Goal: Transaction & Acquisition: Purchase product/service

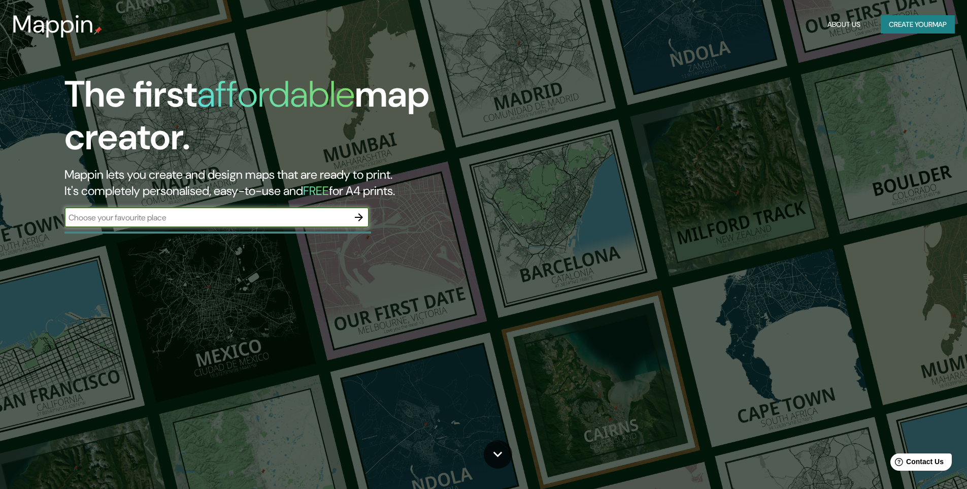
click at [249, 214] on input "text" at bounding box center [206, 218] width 284 height 12
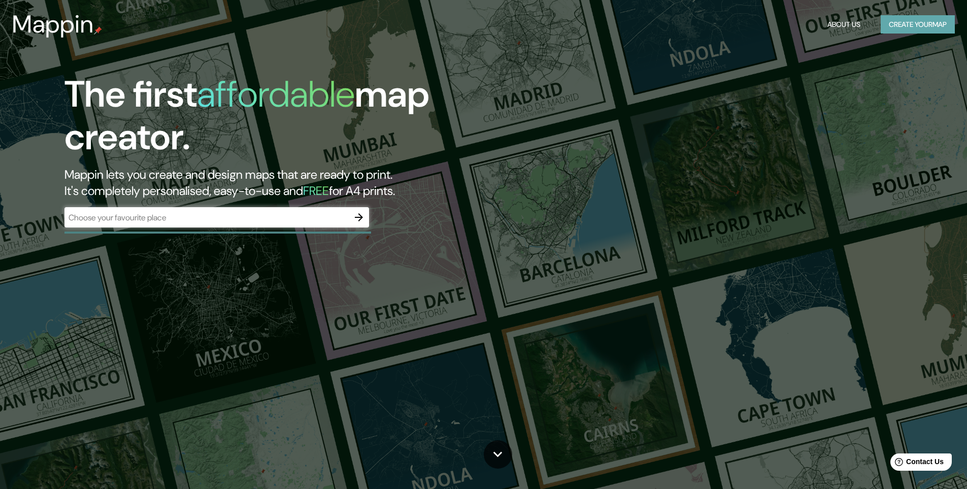
click at [927, 23] on button "Create your map" at bounding box center [917, 24] width 74 height 19
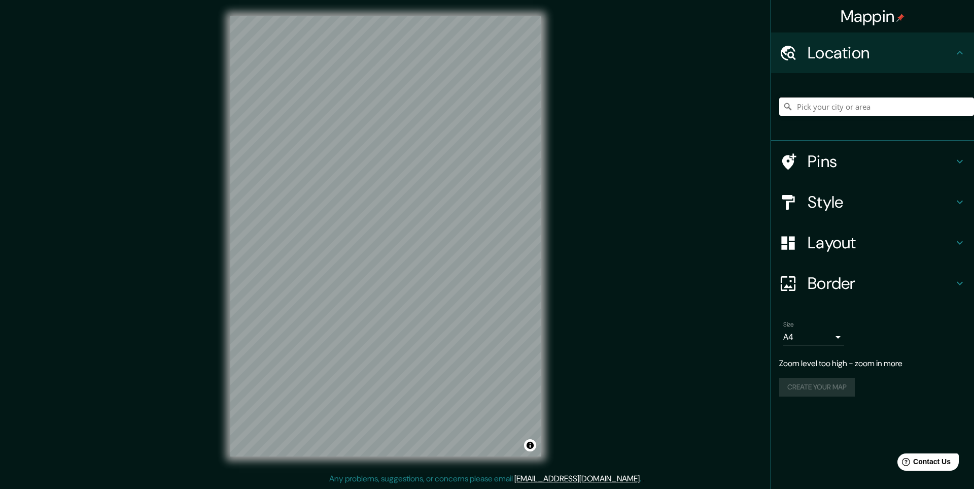
click at [856, 108] on input "Pick your city or area" at bounding box center [876, 106] width 195 height 18
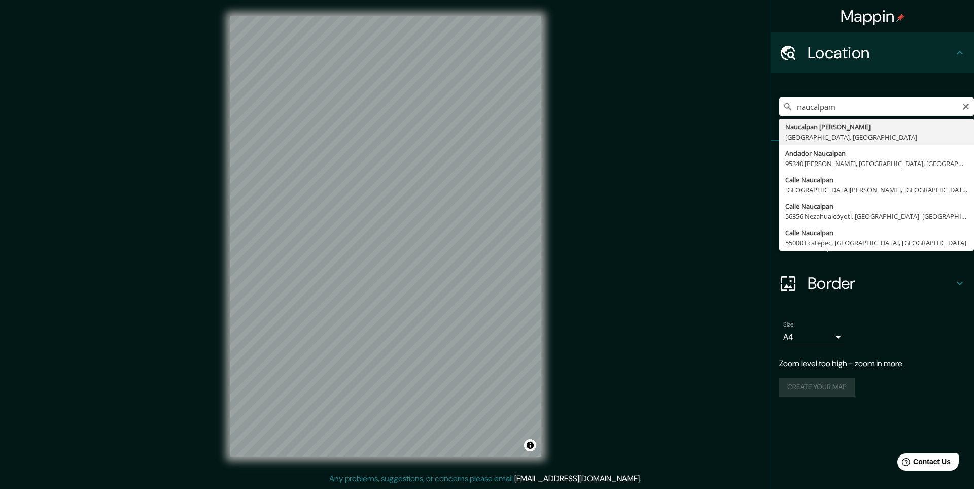
type input "Naucalpan [PERSON_NAME], [GEOGRAPHIC_DATA], [GEOGRAPHIC_DATA]"
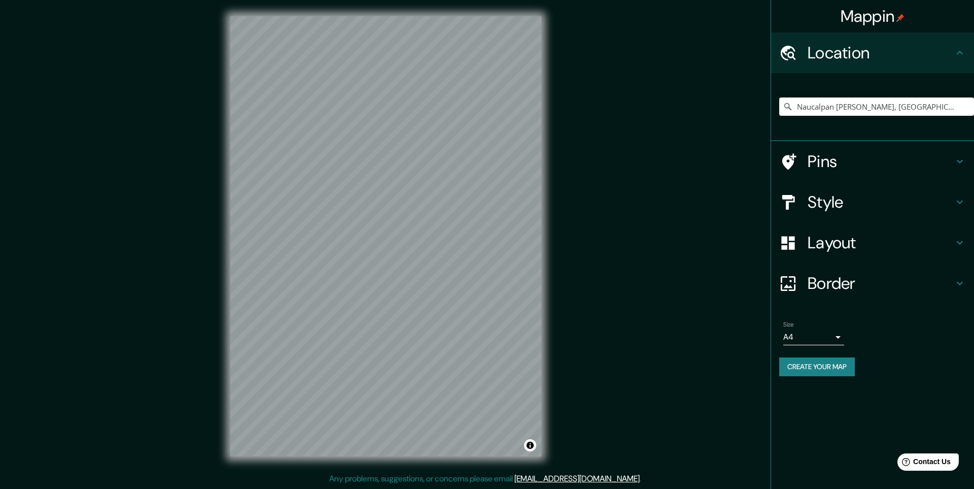
click at [938, 165] on h4 "Pins" at bounding box center [881, 161] width 146 height 20
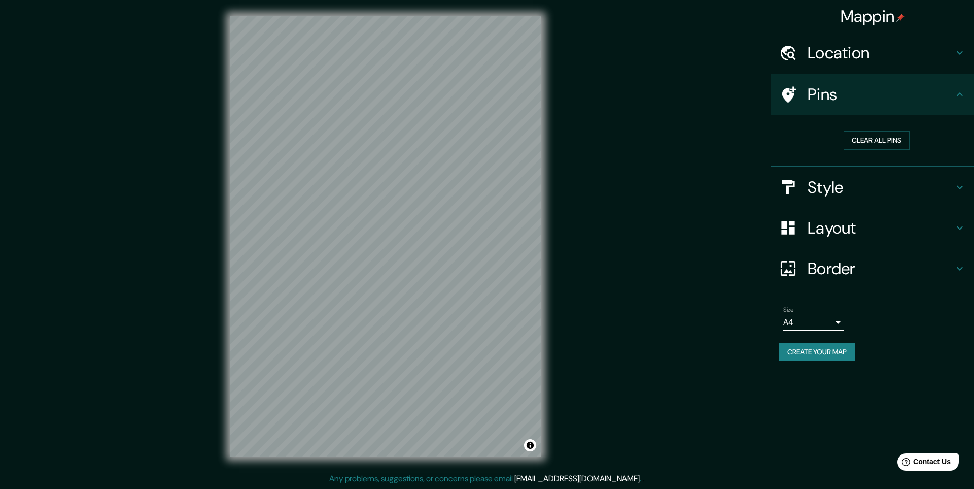
drag, startPoint x: 962, startPoint y: 101, endPoint x: 944, endPoint y: 123, distance: 28.5
click at [962, 103] on div "Pins" at bounding box center [872, 94] width 203 height 41
click at [917, 52] on h4 "Location" at bounding box center [881, 53] width 146 height 20
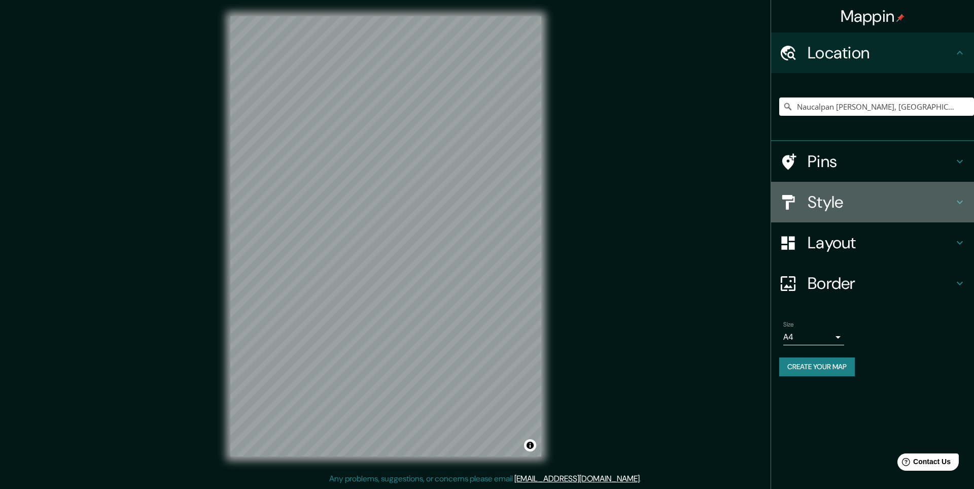
click at [829, 201] on h4 "Style" at bounding box center [881, 202] width 146 height 20
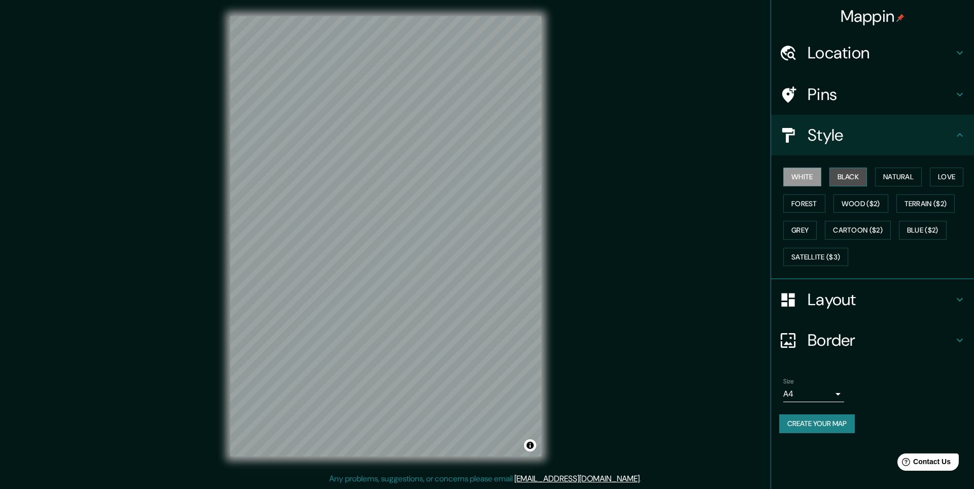
click at [851, 181] on button "Black" at bounding box center [849, 176] width 38 height 19
click at [906, 171] on button "Natural" at bounding box center [898, 176] width 47 height 19
click at [952, 178] on button "Love" at bounding box center [946, 176] width 33 height 19
click at [802, 204] on button "Forest" at bounding box center [804, 203] width 42 height 19
click at [918, 200] on button "Terrain ($2)" at bounding box center [926, 203] width 59 height 19
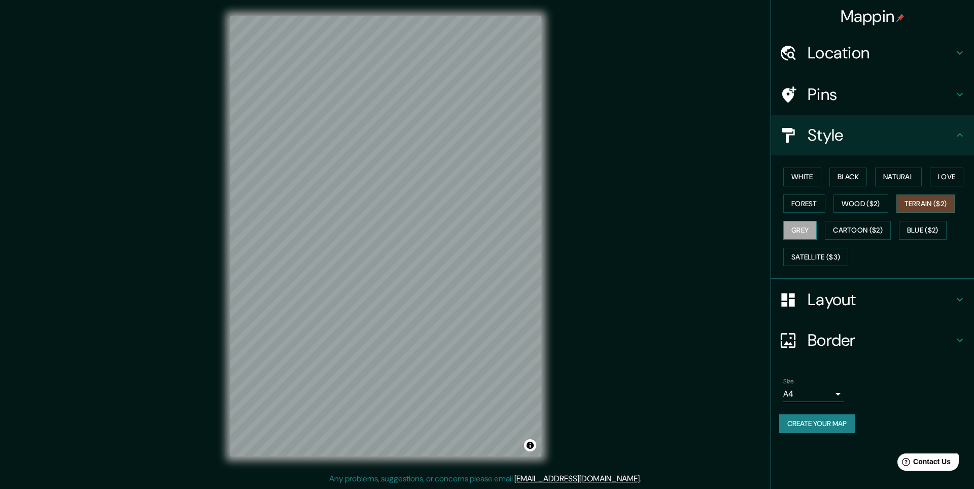
click at [800, 233] on button "Grey" at bounding box center [799, 230] width 33 height 19
click at [840, 233] on button "Cartoon ($2)" at bounding box center [858, 230] width 66 height 19
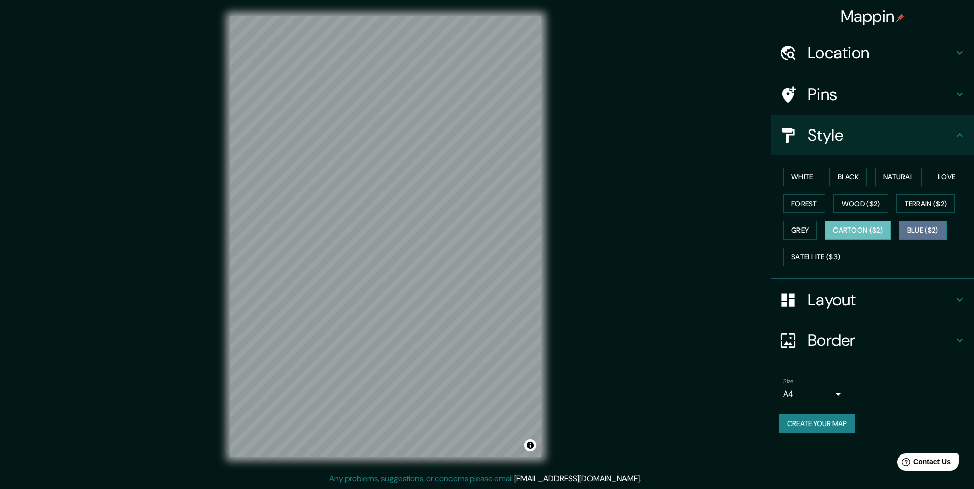
click at [929, 227] on button "Blue ($2)" at bounding box center [923, 230] width 48 height 19
click at [867, 231] on button "Cartoon ($2)" at bounding box center [858, 230] width 66 height 19
click at [815, 253] on button "Satellite ($3)" at bounding box center [815, 257] width 65 height 19
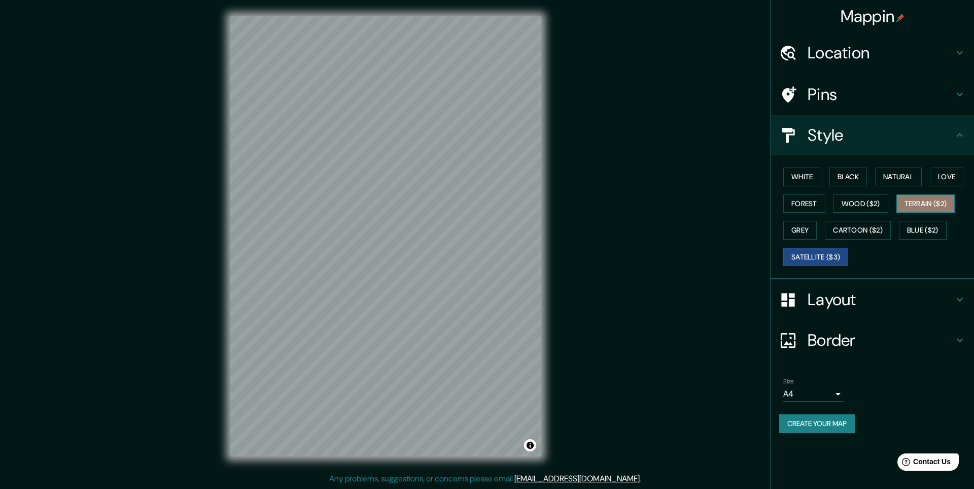
click at [930, 201] on button "Terrain ($2)" at bounding box center [926, 203] width 59 height 19
click at [892, 174] on button "Natural" at bounding box center [898, 176] width 47 height 19
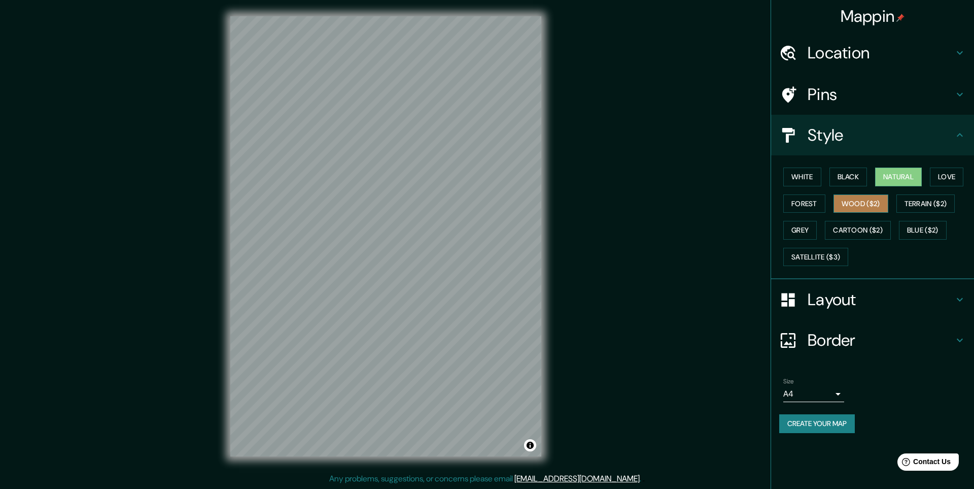
click at [865, 198] on button "Wood ($2)" at bounding box center [861, 203] width 55 height 19
click at [917, 204] on button "Terrain ($2)" at bounding box center [926, 203] width 59 height 19
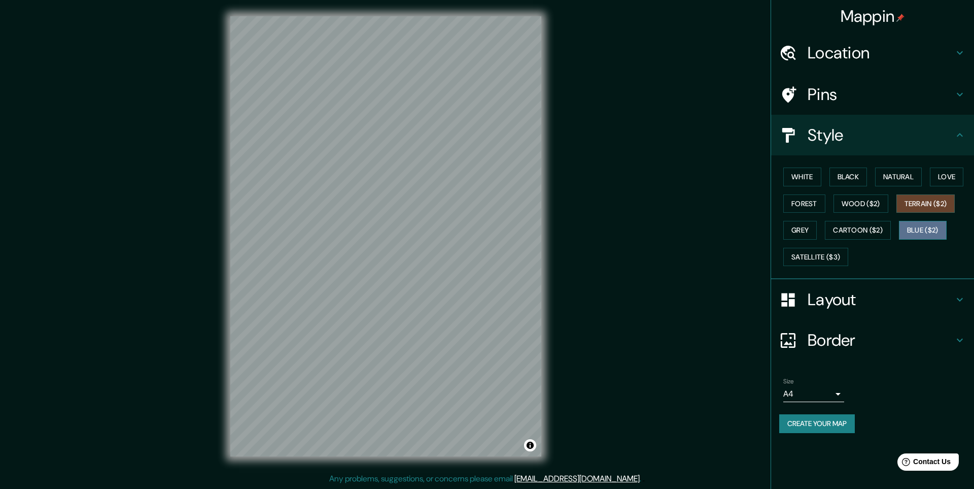
click at [915, 228] on button "Blue ($2)" at bounding box center [923, 230] width 48 height 19
click at [864, 238] on button "Cartoon ($2)" at bounding box center [858, 230] width 66 height 19
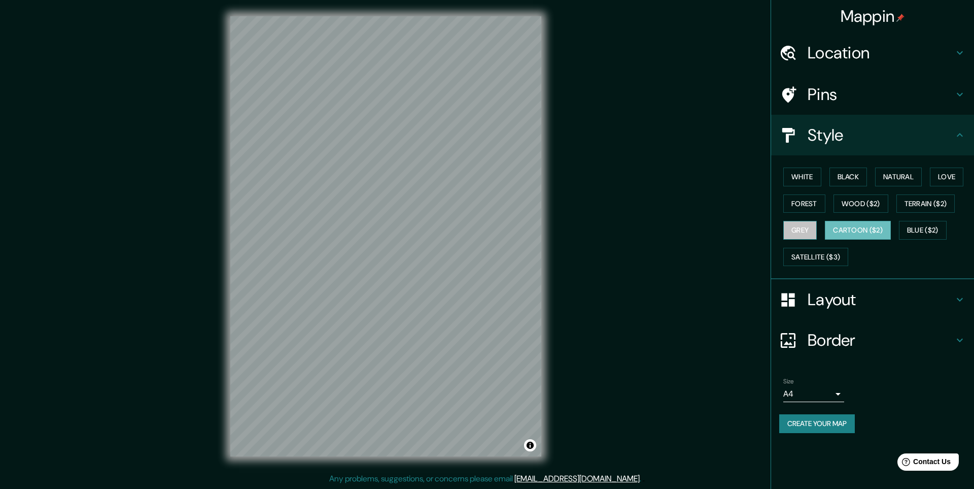
click at [800, 230] on button "Grey" at bounding box center [799, 230] width 33 height 19
click at [802, 180] on button "White" at bounding box center [802, 176] width 38 height 19
click at [843, 172] on button "Black" at bounding box center [849, 176] width 38 height 19
click at [899, 179] on button "Natural" at bounding box center [898, 176] width 47 height 19
click at [943, 174] on button "Love" at bounding box center [946, 176] width 33 height 19
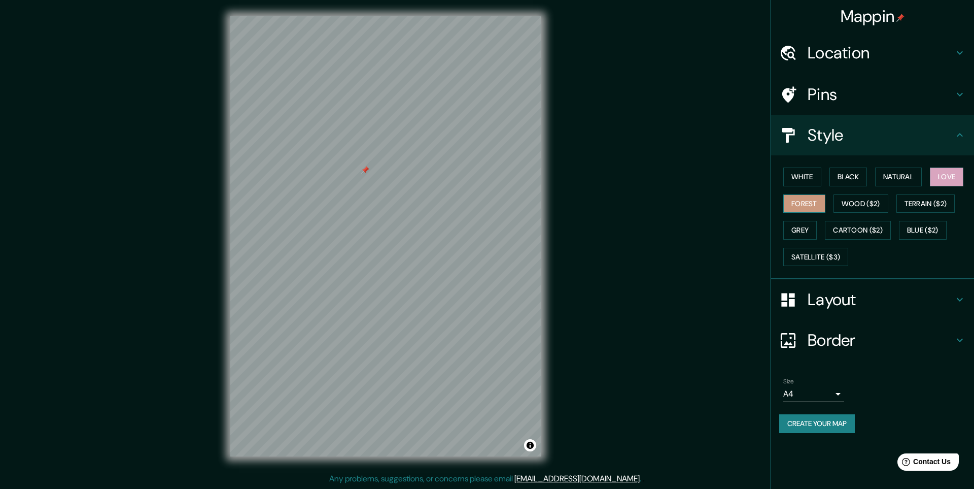
click at [790, 201] on button "Forest" at bounding box center [804, 203] width 42 height 19
click at [856, 200] on button "Wood ($2)" at bounding box center [861, 203] width 55 height 19
drag, startPoint x: 922, startPoint y: 200, endPoint x: 707, endPoint y: 225, distance: 216.1
click at [707, 225] on div "Mappin Location [GEOGRAPHIC_DATA][PERSON_NAME], [GEOGRAPHIC_DATA], [GEOGRAPHIC_…" at bounding box center [487, 244] width 974 height 489
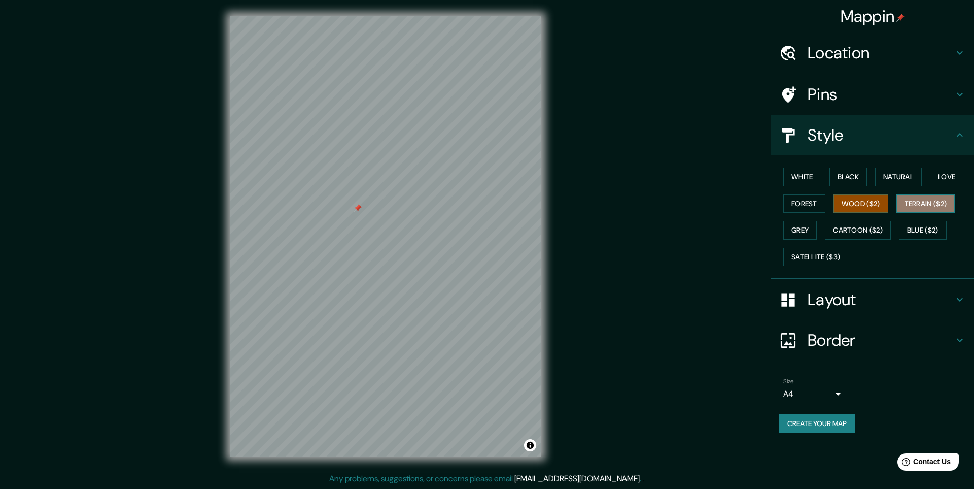
click at [936, 207] on button "Terrain ($2)" at bounding box center [926, 203] width 59 height 19
drag, startPoint x: 356, startPoint y: 208, endPoint x: 400, endPoint y: 217, distance: 44.6
click at [400, 217] on div at bounding box center [402, 218] width 8 height 8
click at [403, 216] on div at bounding box center [401, 217] width 8 height 8
